Goal: Information Seeking & Learning: Learn about a topic

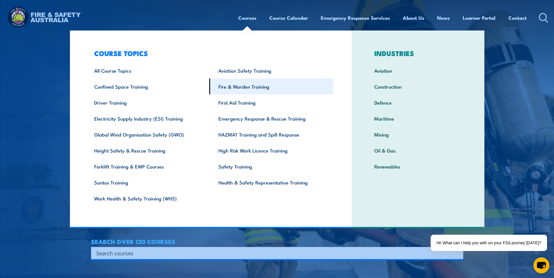
click at [236, 88] on link "Fire & Warden Training" at bounding box center [271, 87] width 124 height 16
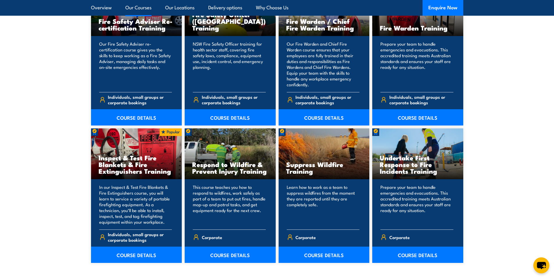
scroll to position [814, 0]
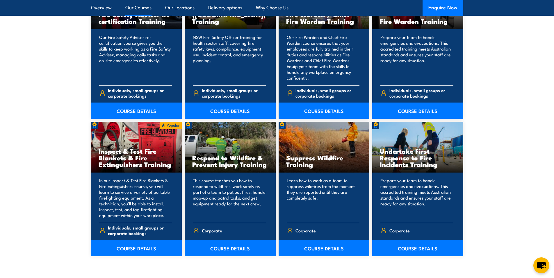
click at [121, 247] on link "COURSE DETAILS" at bounding box center [136, 248] width 91 height 16
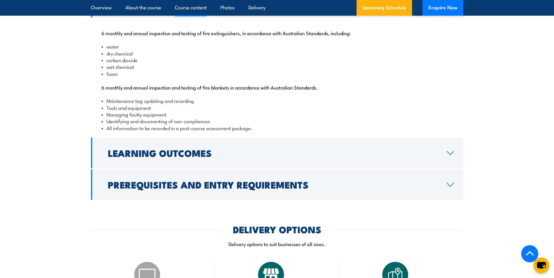
scroll to position [611, 0]
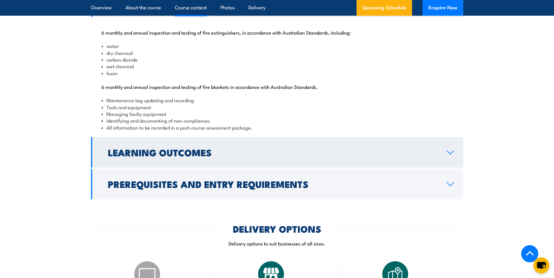
click at [221, 156] on h2 "Learning Outcomes" at bounding box center [272, 152] width 329 height 8
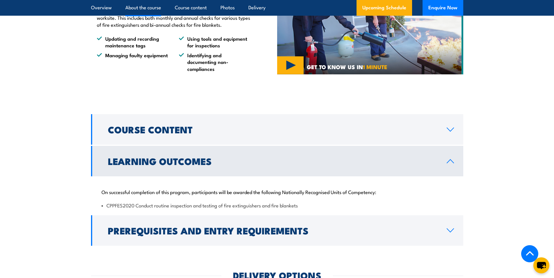
scroll to position [494, 0]
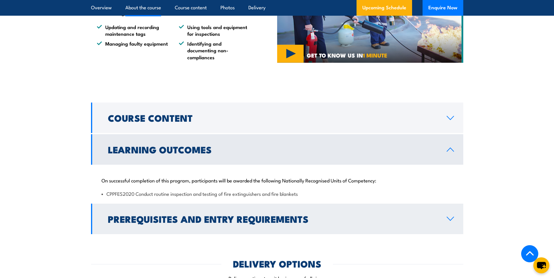
click at [226, 232] on link "Prerequisites and Entry Requirements" at bounding box center [277, 219] width 372 height 31
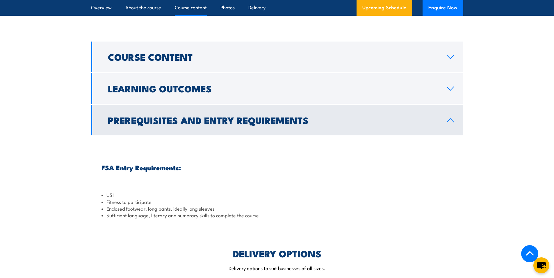
scroll to position [611, 0]
